Goal: Transaction & Acquisition: Purchase product/service

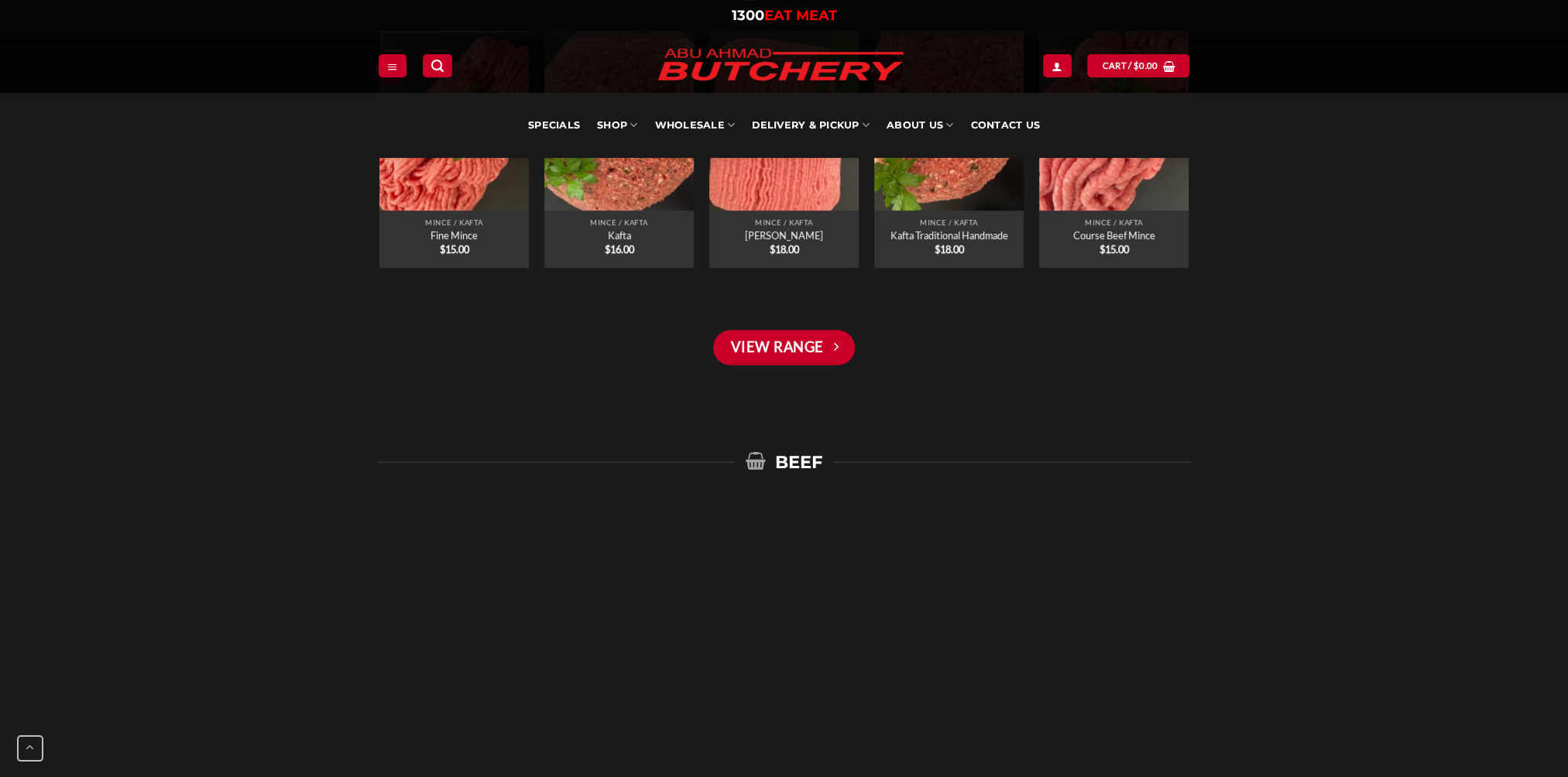
scroll to position [1316, 0]
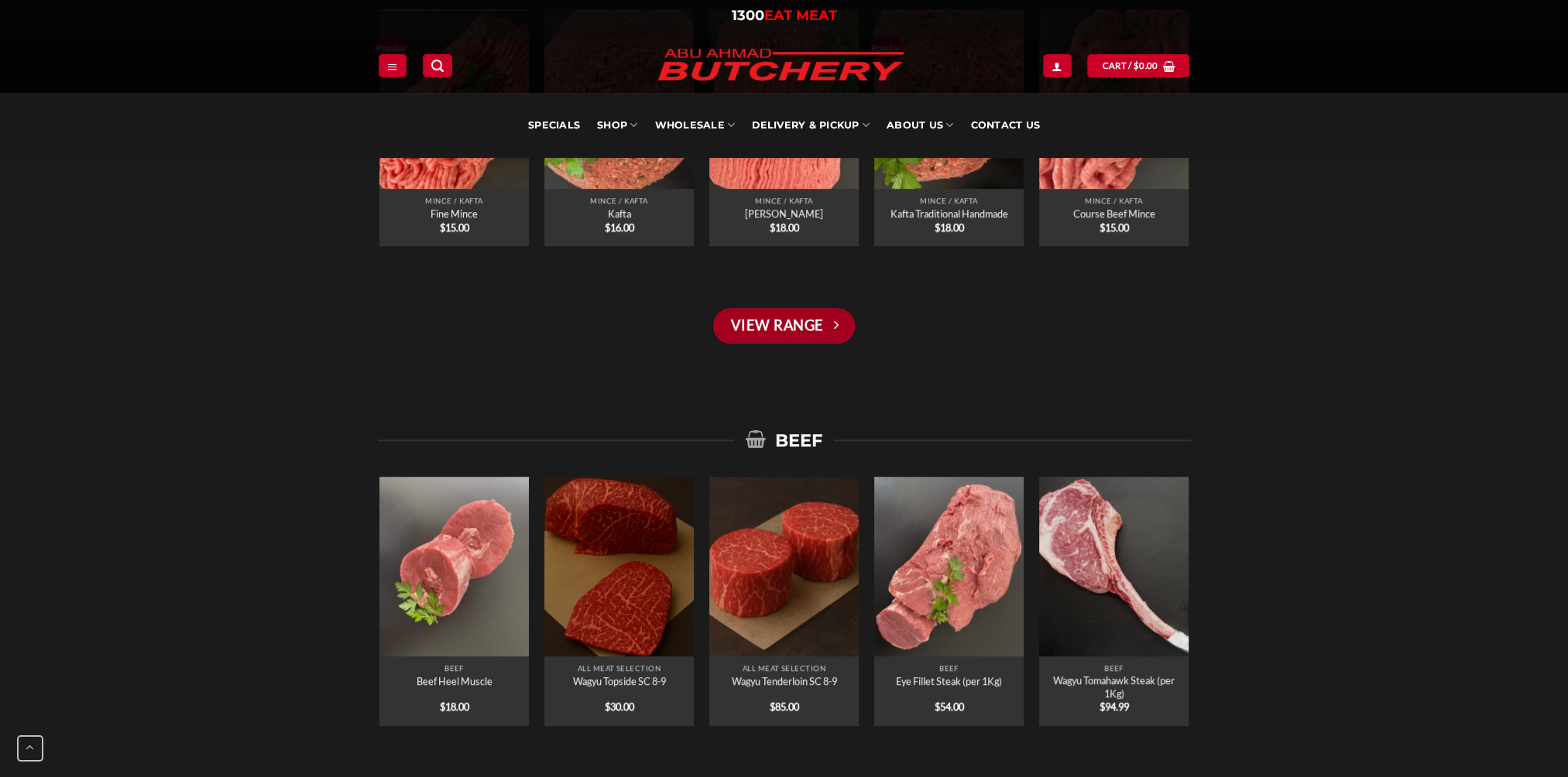
click at [810, 322] on link "View Range" at bounding box center [784, 326] width 141 height 36
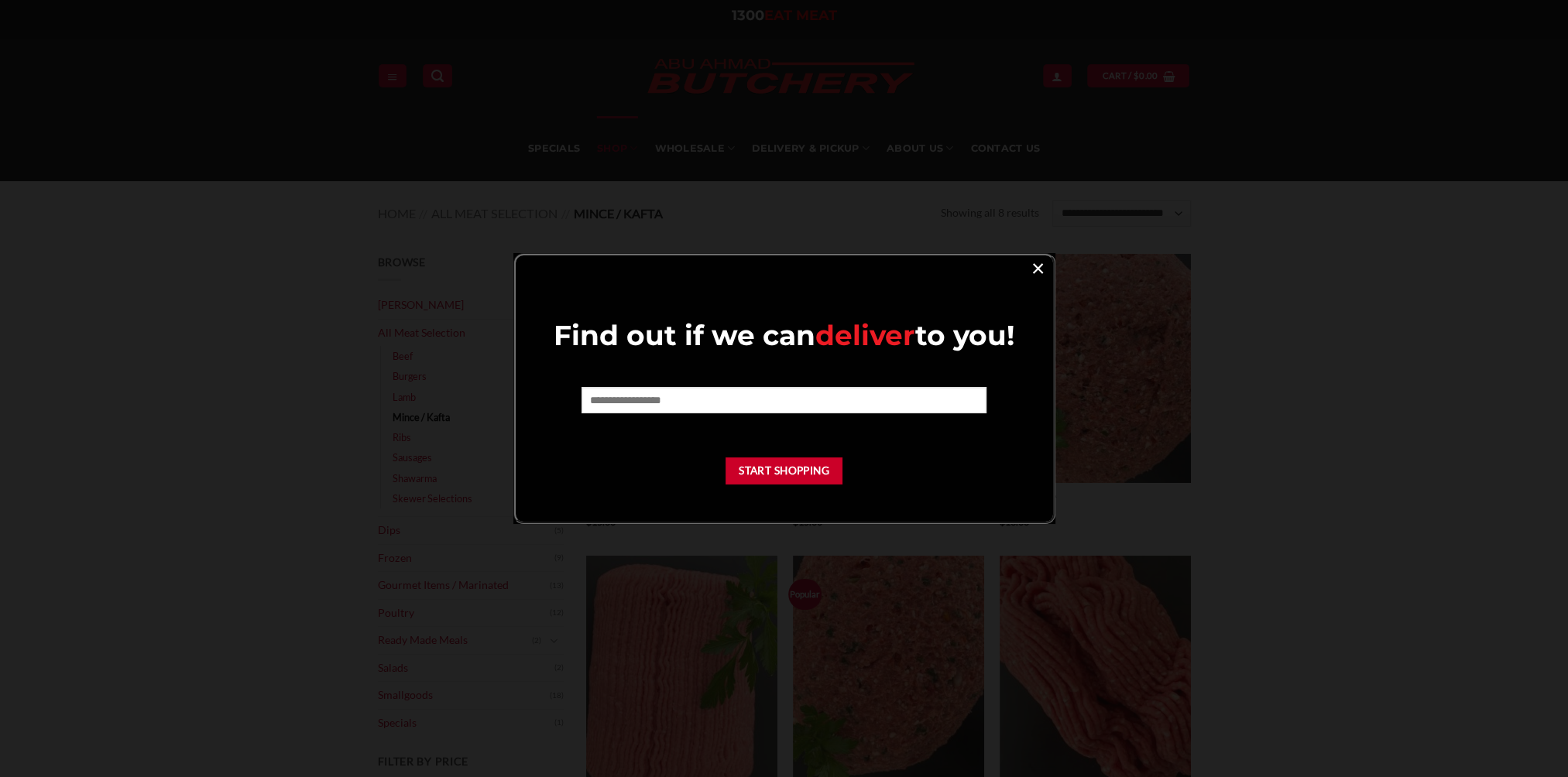
click at [1037, 269] on link "×" at bounding box center [1037, 267] width 22 height 21
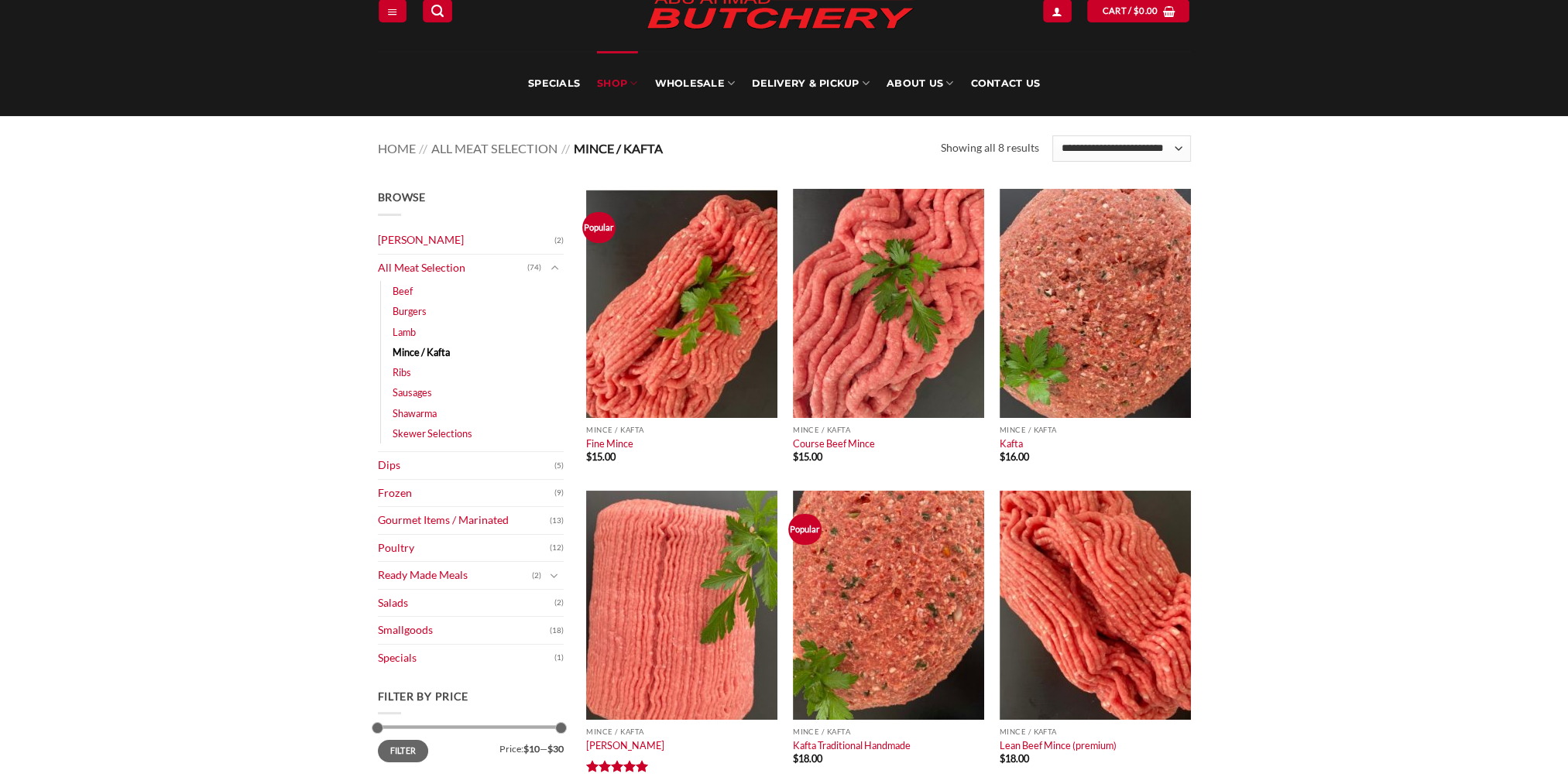
scroll to position [154, 0]
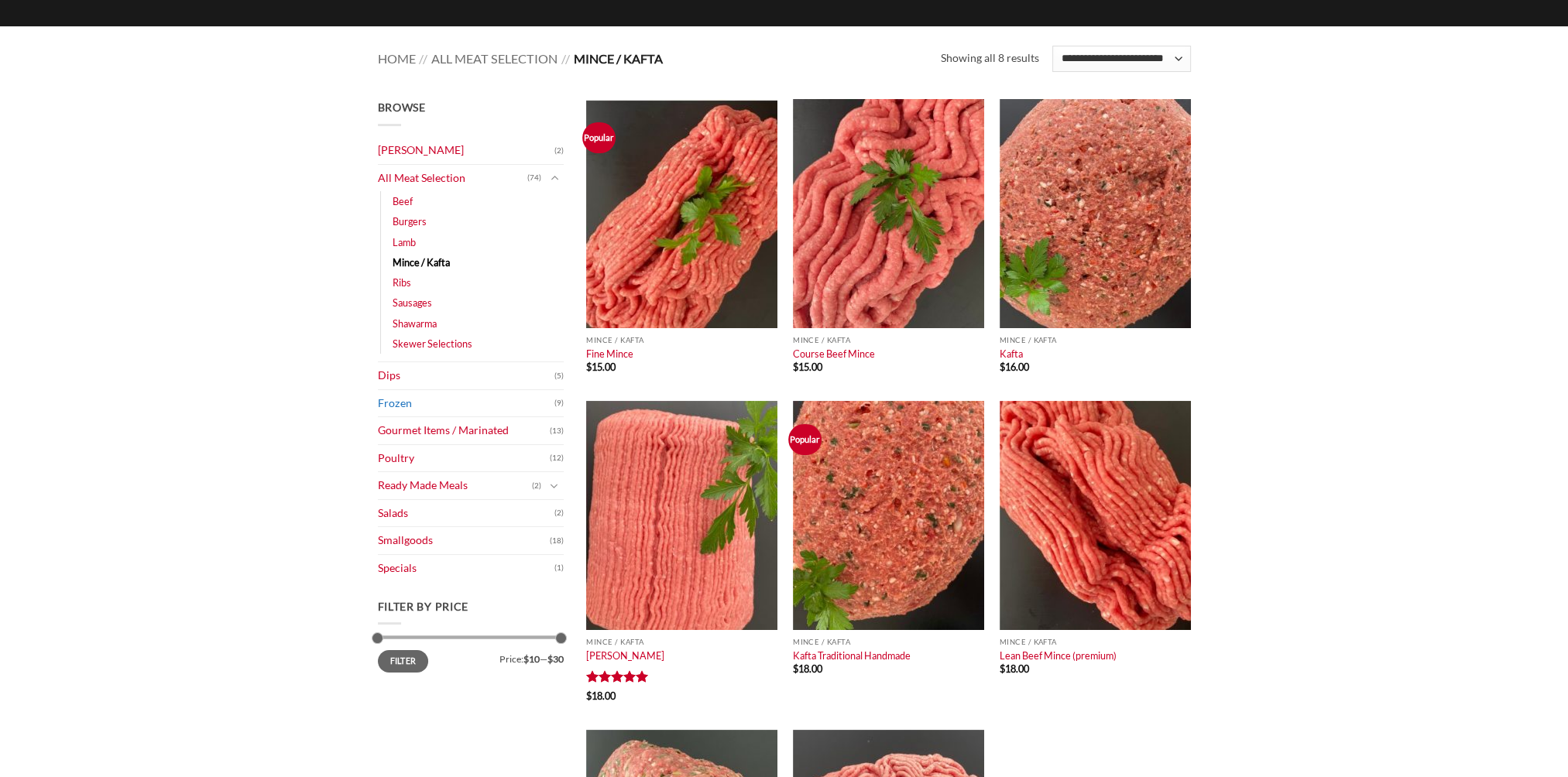
click at [404, 401] on link "Frozen" at bounding box center [466, 403] width 177 height 27
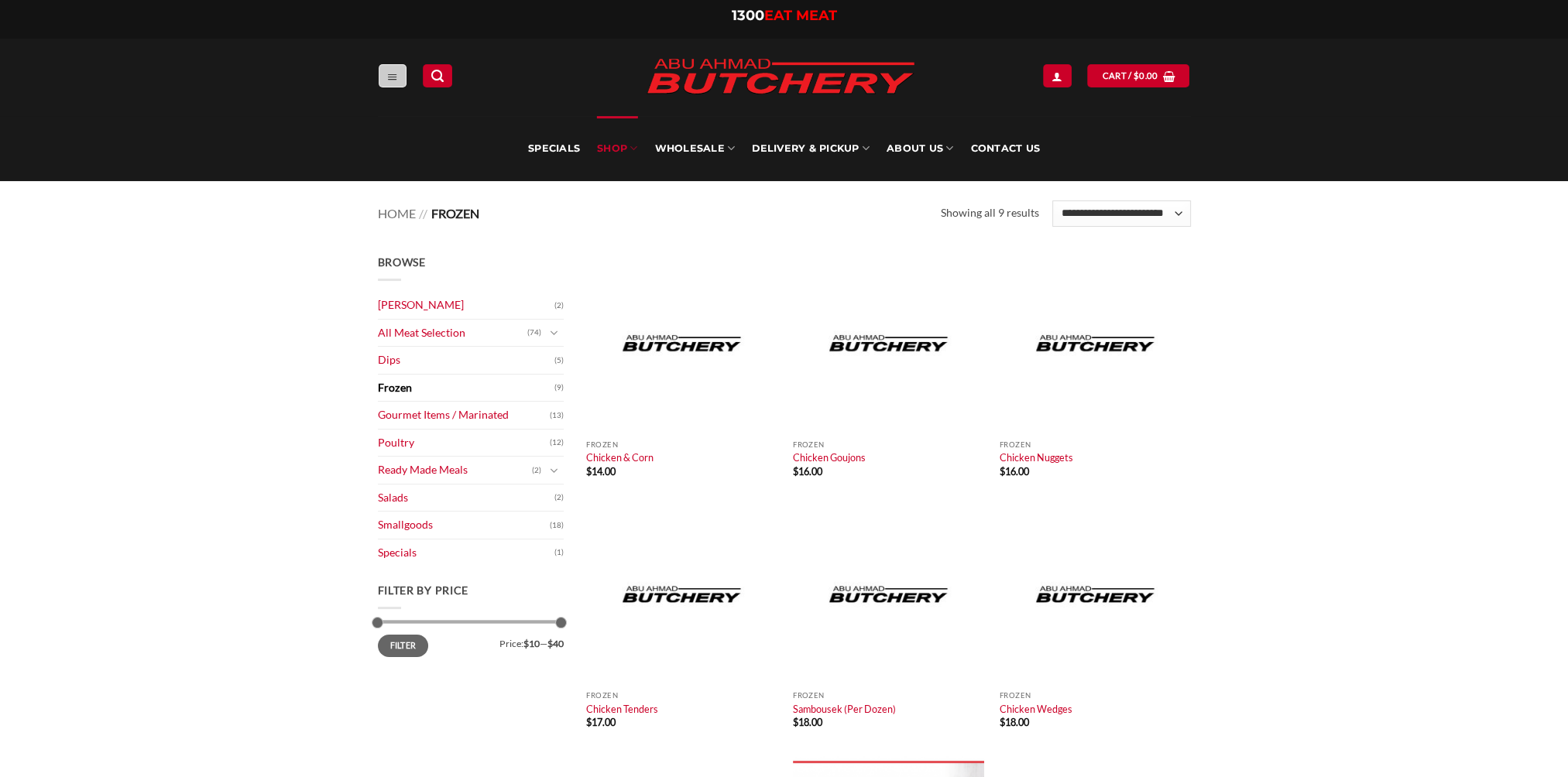
click at [387, 79] on icon "Menu" at bounding box center [393, 77] width 11 height 12
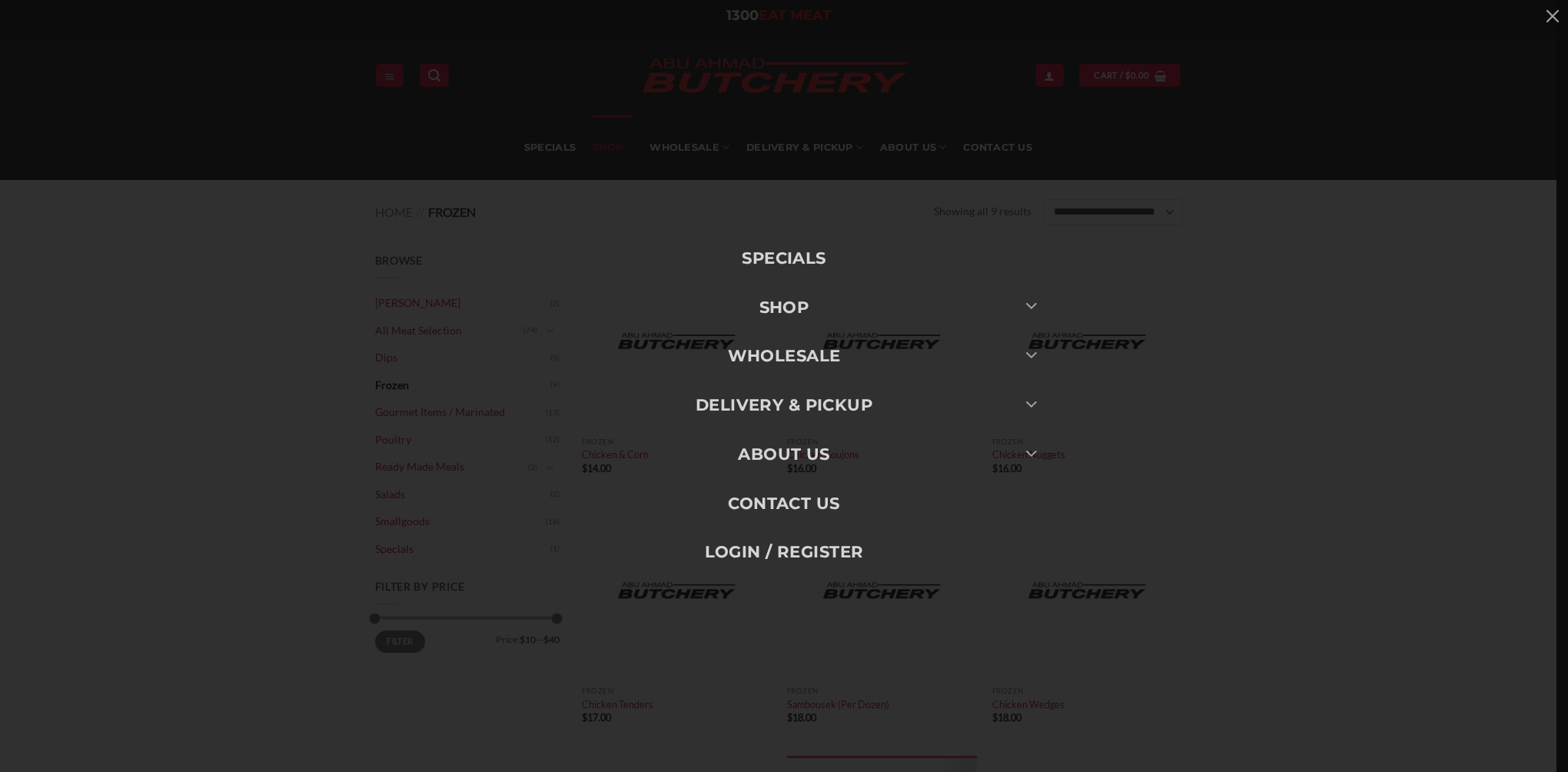
click at [1522, 661] on div "Specials SHOP Meats All Meat Selection Mince / Kafta Beef Burgers Gourmet Items…" at bounding box center [784, 386] width 1568 height 772
